Goal: Find specific page/section: Find specific page/section

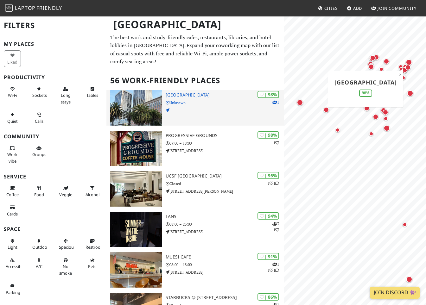
click at [132, 103] on img at bounding box center [136, 107] width 52 height 35
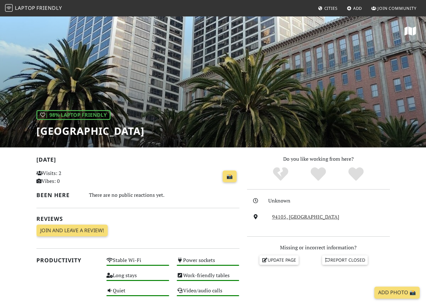
click at [185, 117] on div "| 98% Laptop Friendly One Market Plaza" at bounding box center [213, 82] width 426 height 132
click at [205, 81] on div "| 98% Laptop Friendly One Market Plaza" at bounding box center [213, 82] width 426 height 132
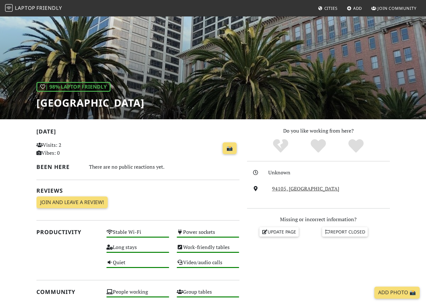
scroll to position [35, 0]
